Goal: Task Accomplishment & Management: Use online tool/utility

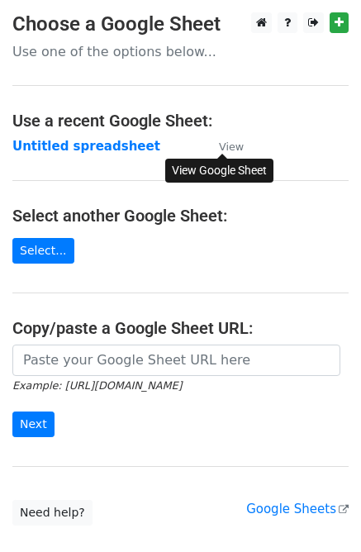
click at [239, 145] on small "View" at bounding box center [231, 146] width 25 height 12
click at [66, 151] on strong "Untitled spreadsheet" at bounding box center [86, 146] width 148 height 15
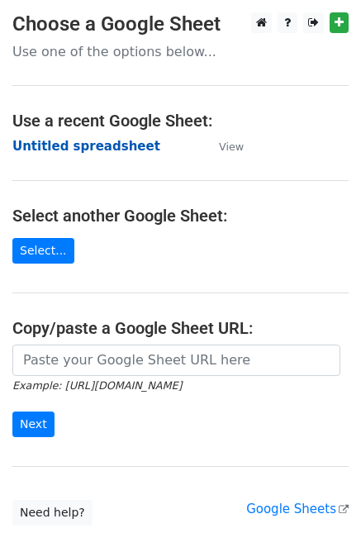
click at [66, 151] on strong "Untitled spreadsheet" at bounding box center [86, 146] width 148 height 15
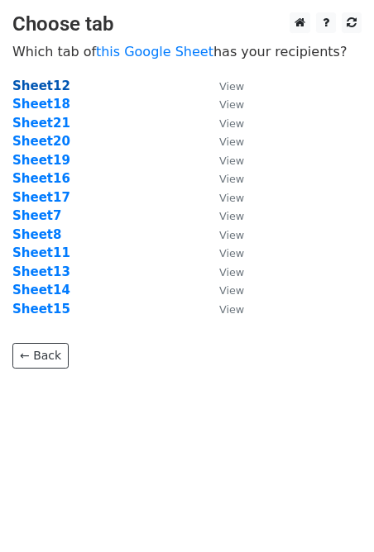
click at [56, 83] on strong "Sheet12" at bounding box center [41, 86] width 58 height 15
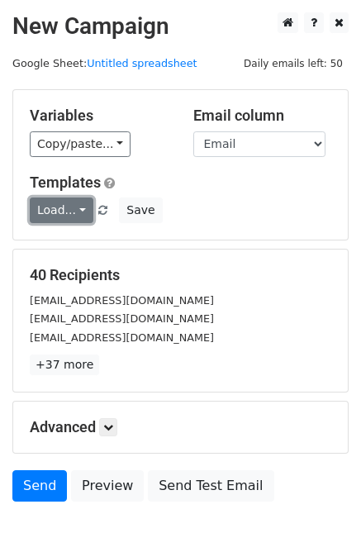
click at [75, 210] on link "Load..." at bounding box center [62, 211] width 64 height 26
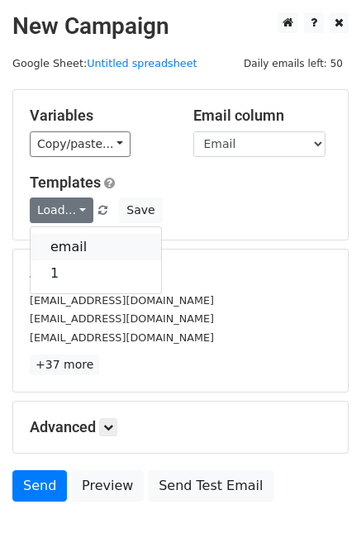
click at [72, 247] on link "email" at bounding box center [96, 247] width 131 height 26
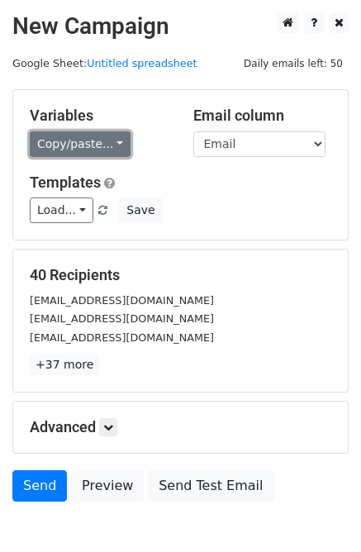
click at [82, 148] on link "Copy/paste..." at bounding box center [80, 144] width 101 height 26
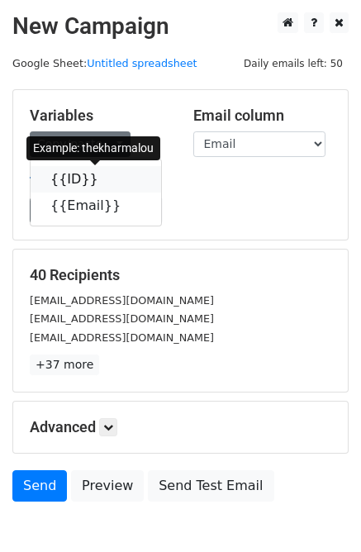
click at [68, 177] on link "{{ID}}" at bounding box center [96, 179] width 131 height 26
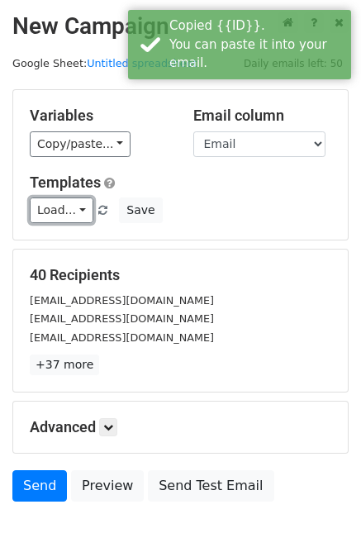
drag, startPoint x: 70, startPoint y: 202, endPoint x: 70, endPoint y: 230, distance: 27.3
click at [71, 202] on link "Load..." at bounding box center [62, 211] width 64 height 26
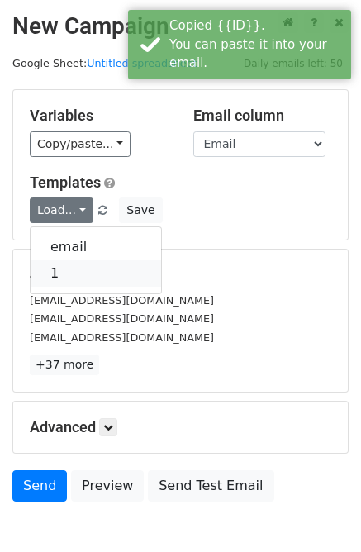
click at [70, 277] on link "1" at bounding box center [96, 273] width 131 height 26
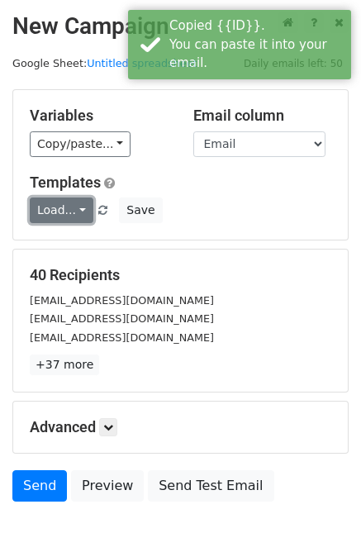
click at [65, 205] on link "Load..." at bounding box center [62, 211] width 64 height 26
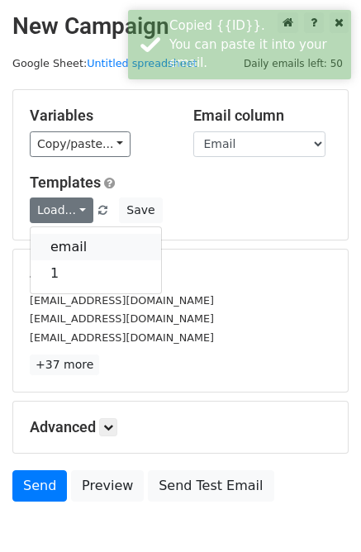
click at [71, 236] on link "email" at bounding box center [96, 247] width 131 height 26
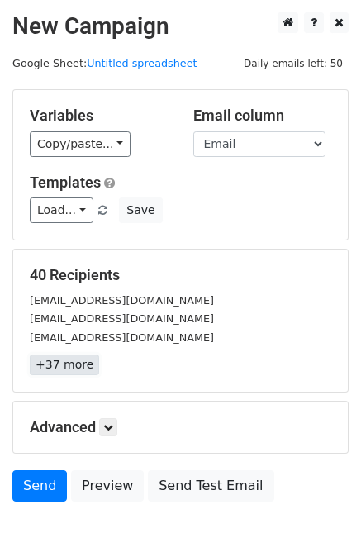
click at [55, 367] on link "+37 more" at bounding box center [64, 365] width 69 height 21
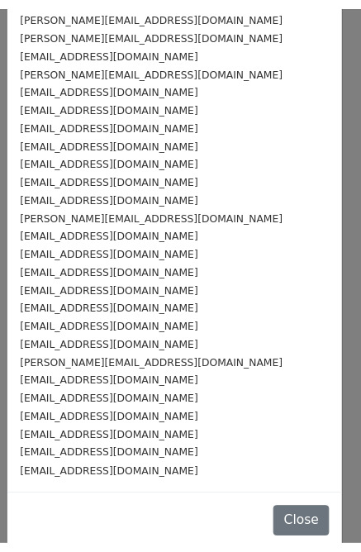
scroll to position [341, 0]
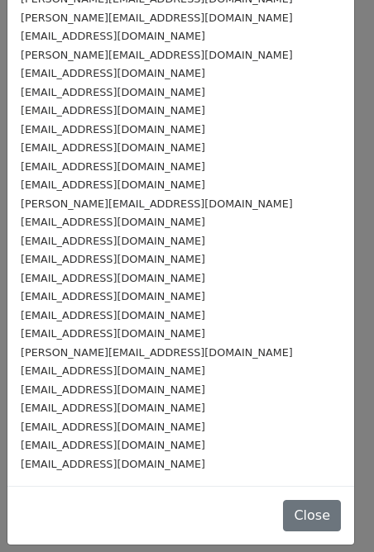
click at [331, 198] on div "KharmaLoveBookings@gmail.com larrynempr@gmail.com mrkfamilybusiness@gmail.com m…" at bounding box center [180, 101] width 346 height 770
click at [286, 524] on button "Close" at bounding box center [312, 515] width 58 height 31
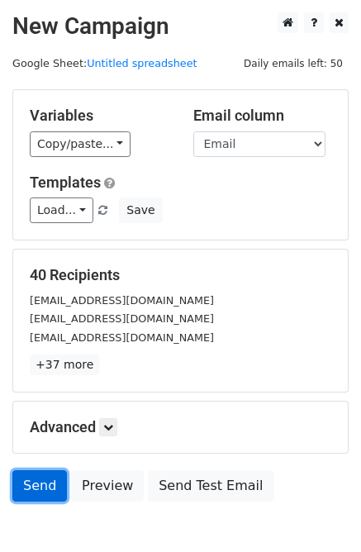
click at [27, 493] on link "Send" at bounding box center [39, 485] width 55 height 31
